Goal: Find specific page/section: Find specific page/section

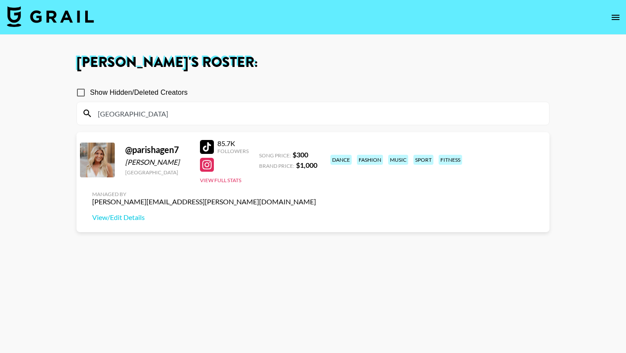
type input "[GEOGRAPHIC_DATA]"
click at [211, 144] on div at bounding box center [207, 147] width 14 height 14
click at [206, 165] on div at bounding box center [207, 165] width 14 height 14
click at [154, 114] on input "[GEOGRAPHIC_DATA]" at bounding box center [319, 114] width 452 height 14
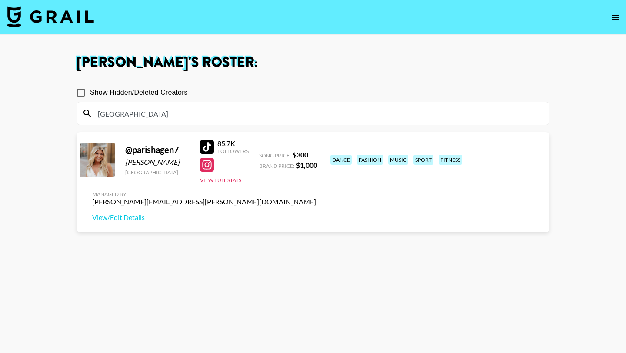
click at [154, 114] on input "[GEOGRAPHIC_DATA]" at bounding box center [319, 114] width 452 height 14
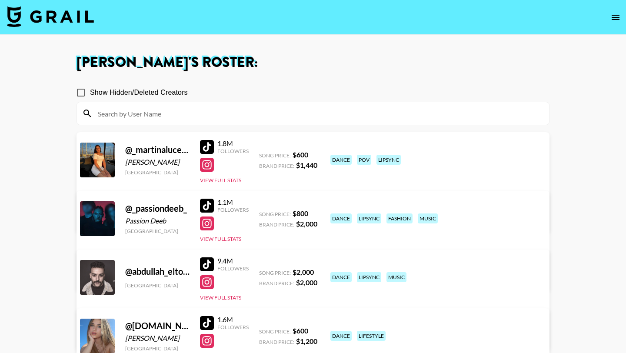
click at [208, 207] on div at bounding box center [207, 206] width 14 height 14
click at [57, 14] on img at bounding box center [50, 16] width 87 height 21
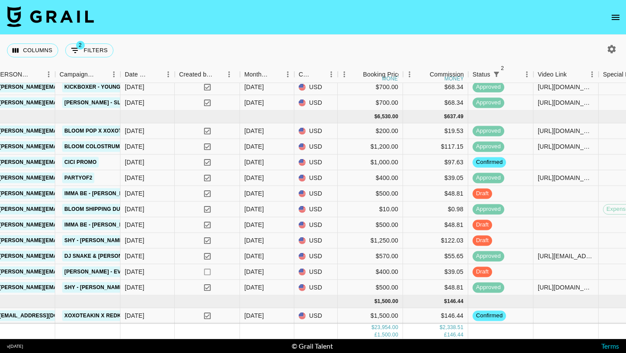
scroll to position [579, 382]
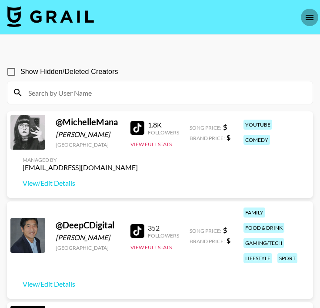
click at [303, 15] on button "open drawer" at bounding box center [309, 17] width 17 height 17
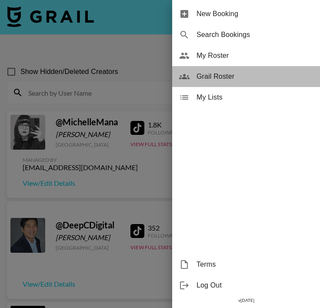
click at [211, 73] on span "Grail Roster" at bounding box center [255, 76] width 117 height 10
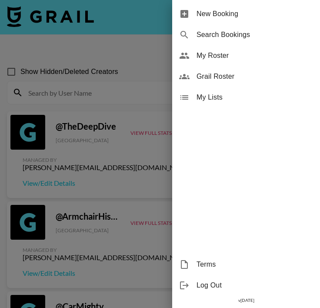
click at [42, 85] on div at bounding box center [160, 154] width 320 height 308
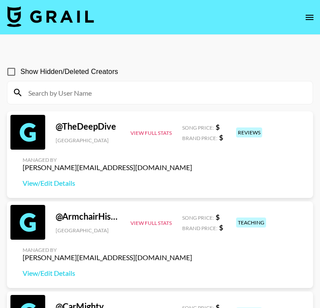
click at [43, 93] on input at bounding box center [165, 93] width 285 height 14
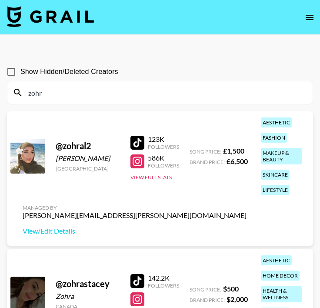
type input "zohra"
click at [64, 92] on input "zohra" at bounding box center [165, 93] width 285 height 14
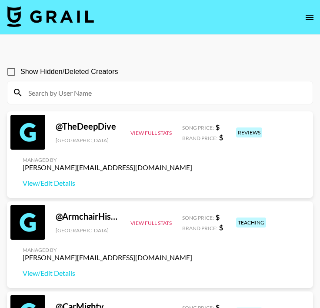
click at [91, 56] on section "Show Hidden/Deleted Creators" at bounding box center [160, 80] width 306 height 49
click at [80, 83] on div at bounding box center [159, 92] width 305 height 23
click at [75, 95] on input at bounding box center [165, 93] width 285 height 14
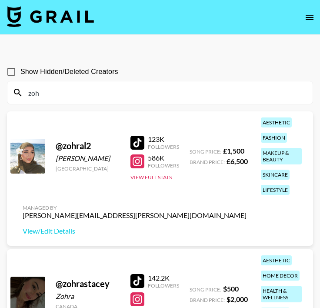
type input "zoh"
click at [139, 277] on div at bounding box center [138, 281] width 14 height 14
click at [51, 89] on input "zoh" at bounding box center [165, 93] width 285 height 14
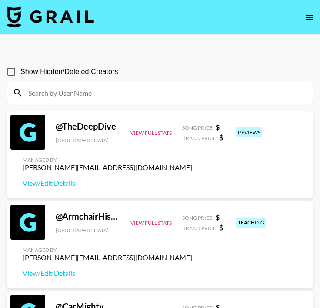
paste input "thisisquig"
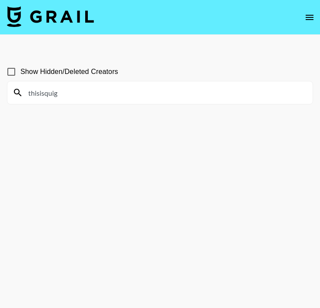
click at [65, 95] on input "thisisquig" at bounding box center [165, 93] width 285 height 14
paste input "olaaxdiary"
type input "olaaxdiary"
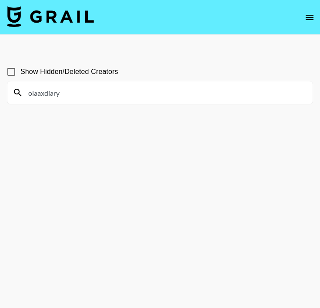
click at [79, 92] on input "olaaxdiary" at bounding box center [165, 93] width 285 height 14
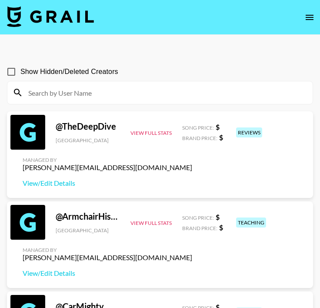
paste input "meganxclarkk"
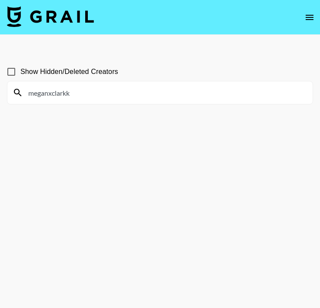
type input "meganxclarkk"
click at [64, 96] on input "meganxclarkk" at bounding box center [165, 93] width 285 height 14
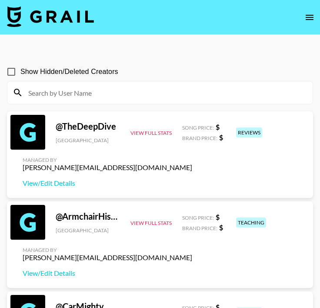
paste input "velabeauty"
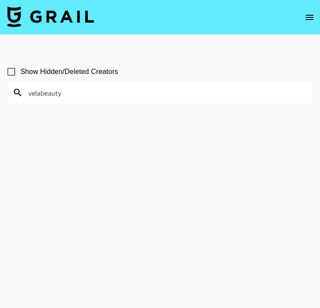
type input "velabeauty"
click at [75, 95] on input "velabeauty" at bounding box center [165, 93] width 285 height 14
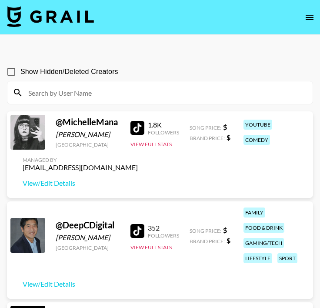
click at [68, 95] on input at bounding box center [165, 93] width 285 height 14
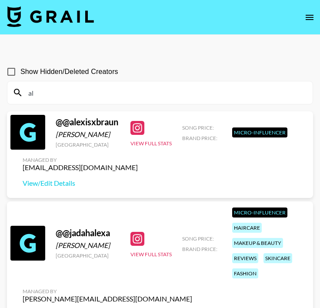
type input "a"
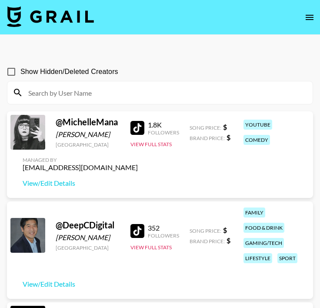
paste input "velabeauty"
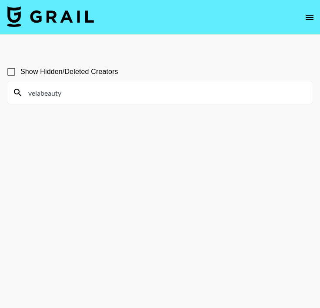
click at [80, 91] on input "velabeauty" at bounding box center [165, 93] width 285 height 14
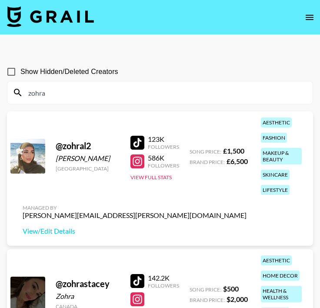
click at [131, 288] on div at bounding box center [138, 281] width 14 height 14
click at [60, 97] on input "zohra" at bounding box center [165, 93] width 285 height 14
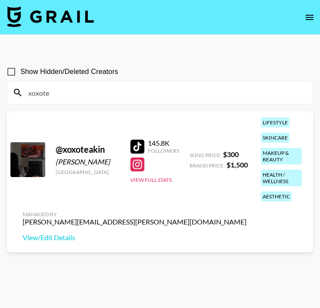
type input "xoxote"
click at [134, 149] on div at bounding box center [138, 147] width 14 height 14
click at [311, 15] on icon "open drawer" at bounding box center [310, 17] width 8 height 5
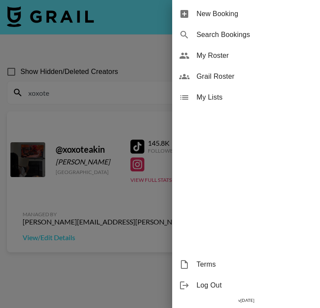
click at [207, 55] on span "My Roster" at bounding box center [255, 55] width 117 height 10
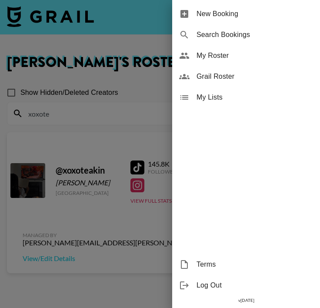
click at [96, 110] on div at bounding box center [160, 154] width 320 height 308
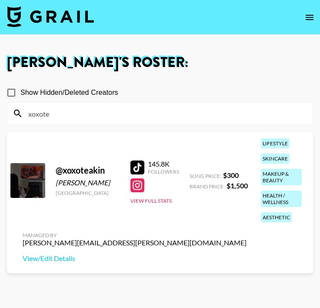
click at [102, 116] on input "xoxote" at bounding box center [165, 114] width 285 height 14
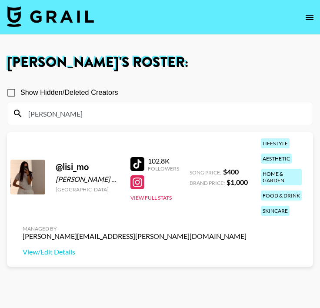
type input "lisi"
click at [135, 165] on div at bounding box center [138, 164] width 14 height 14
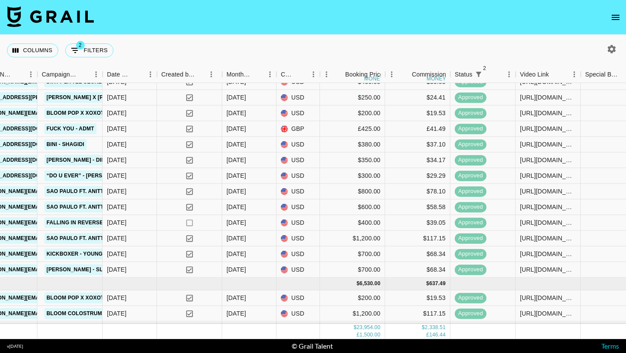
scroll to position [579, 382]
